Goal: Information Seeking & Learning: Learn about a topic

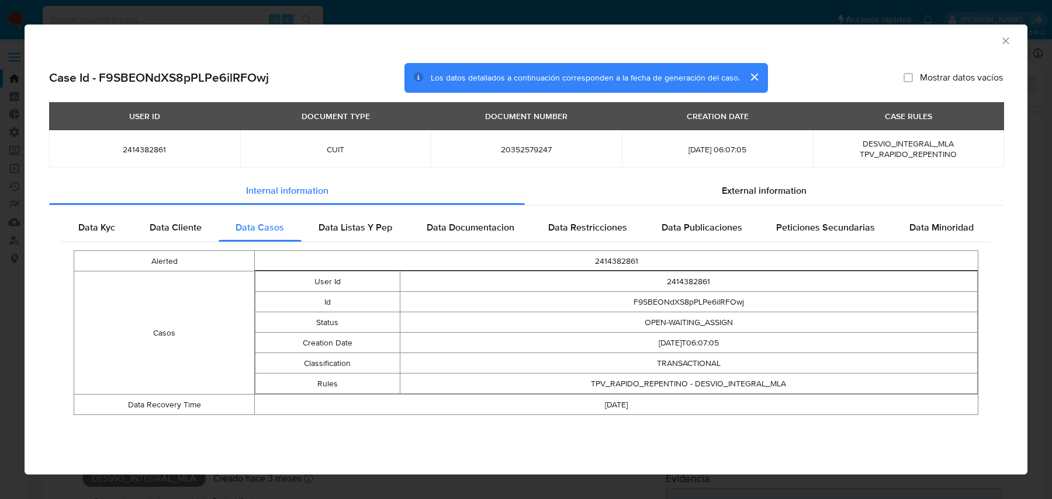
select select "10"
click at [176, 16] on div "AML Data Collector Case Id - F9SBEONdXS8pPLPe6ilRFOwj Los datos detallados a co…" at bounding box center [526, 249] width 1052 height 499
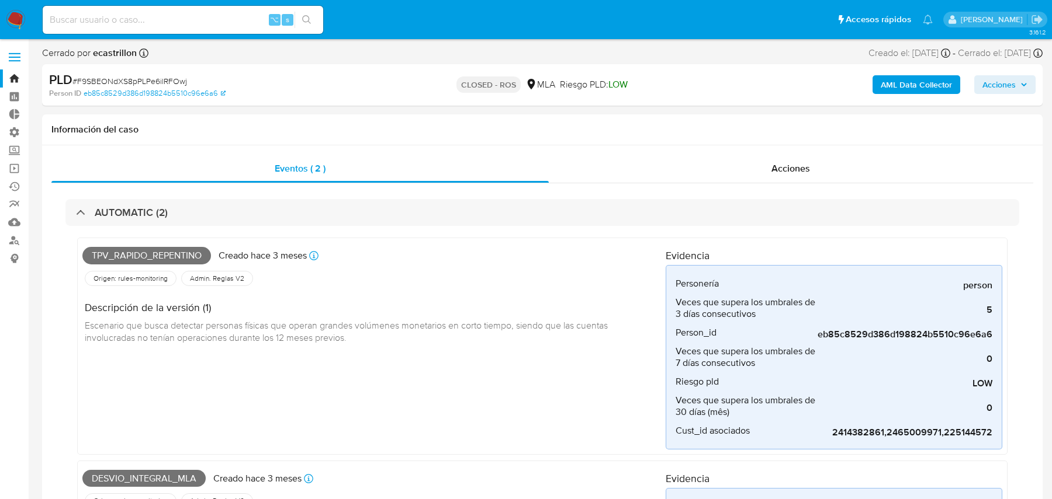
click at [234, 25] on input at bounding box center [183, 19] width 280 height 15
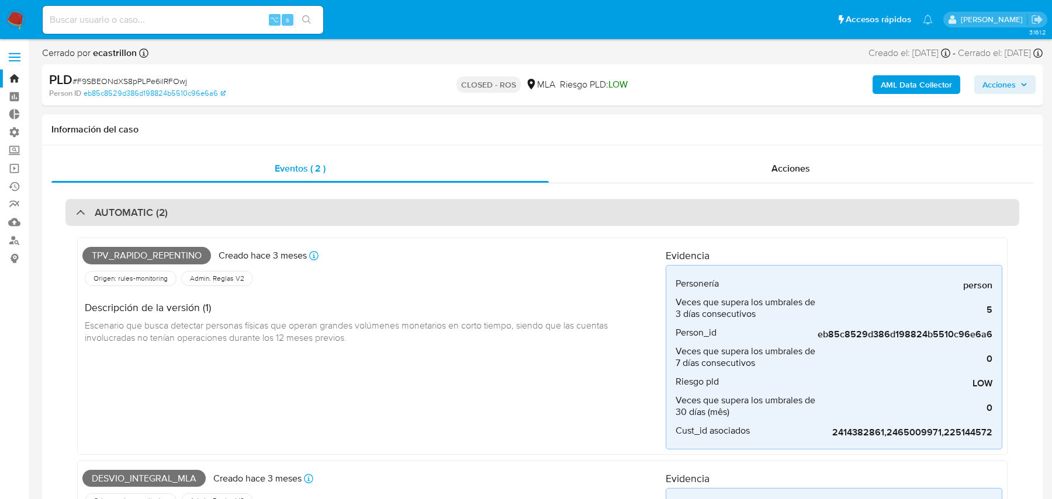
click at [280, 201] on div "AUTOMATIC (2)" at bounding box center [541, 212] width 953 height 27
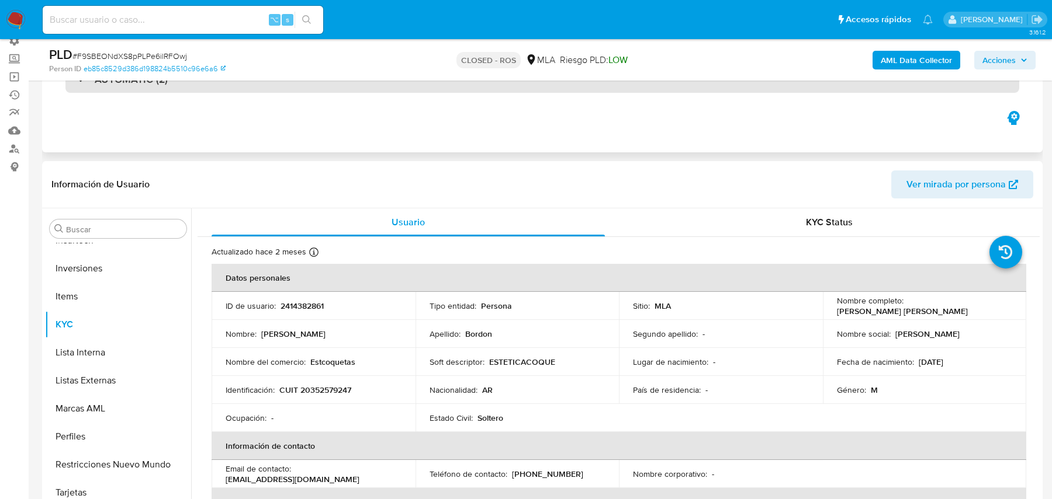
scroll to position [206, 0]
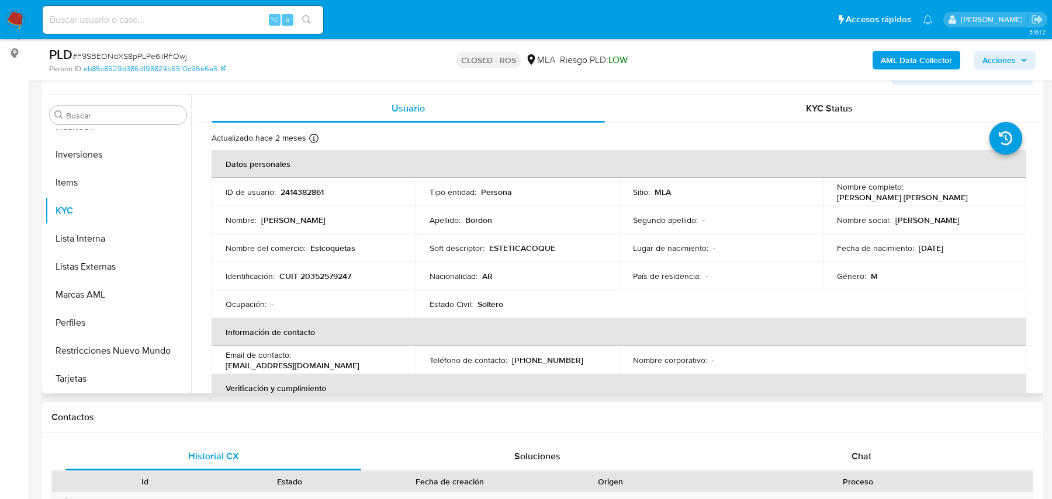
click at [290, 194] on p "2414382861" at bounding box center [301, 192] width 43 height 11
copy p "2414382861"
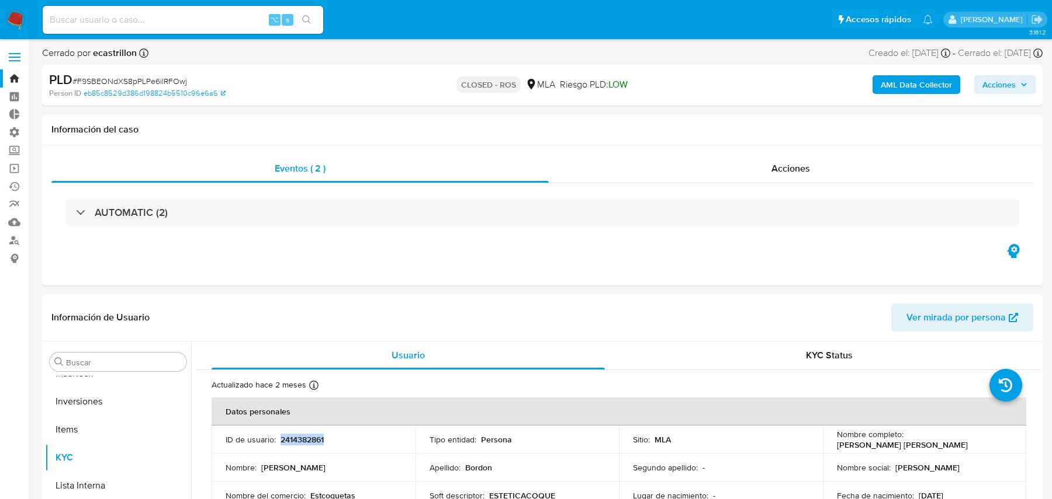
click at [915, 84] on b "AML Data Collector" at bounding box center [915, 84] width 71 height 19
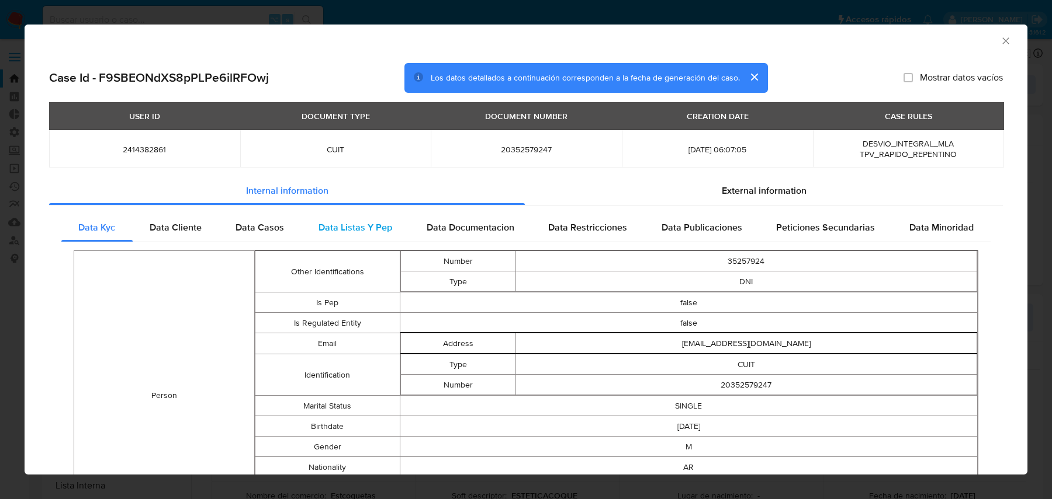
click at [313, 230] on div "Data Listas Y Pep" at bounding box center [355, 228] width 108 height 28
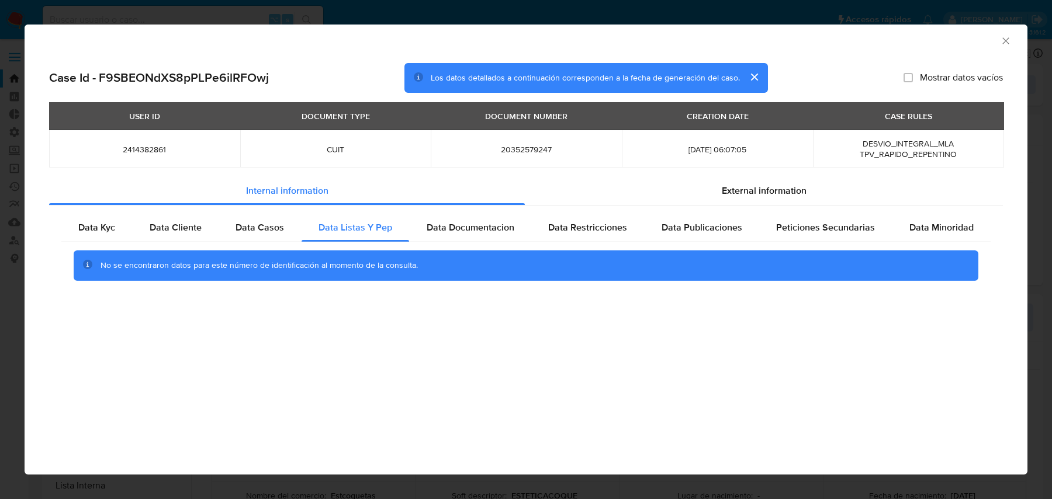
click at [295, 242] on div "No se encontraron datos para este número de identificación al momento de la con…" at bounding box center [525, 265] width 929 height 47
click at [188, 230] on span "Data Cliente" at bounding box center [176, 227] width 52 height 13
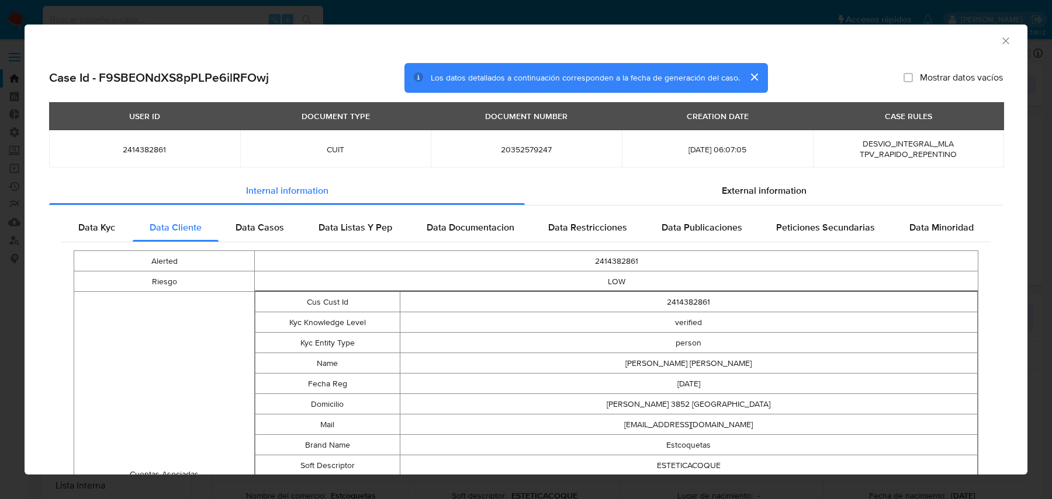
click at [995, 34] on div "AML Data Collector" at bounding box center [516, 39] width 967 height 13
click at [1009, 36] on icon "Cerrar ventana" at bounding box center [1006, 41] width 12 height 12
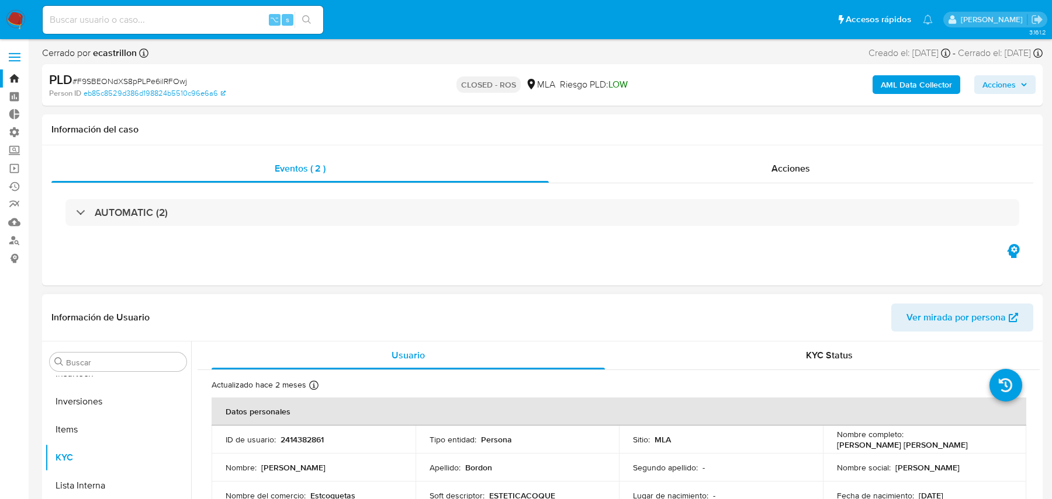
click at [940, 304] on span "Ver mirada por persona" at bounding box center [955, 318] width 99 height 28
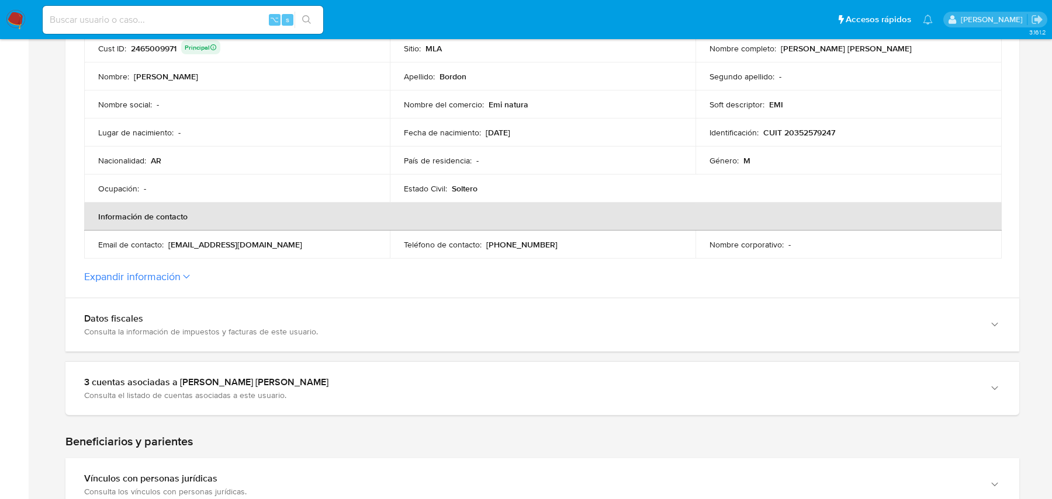
scroll to position [411, 0]
